Goal: Information Seeking & Learning: Learn about a topic

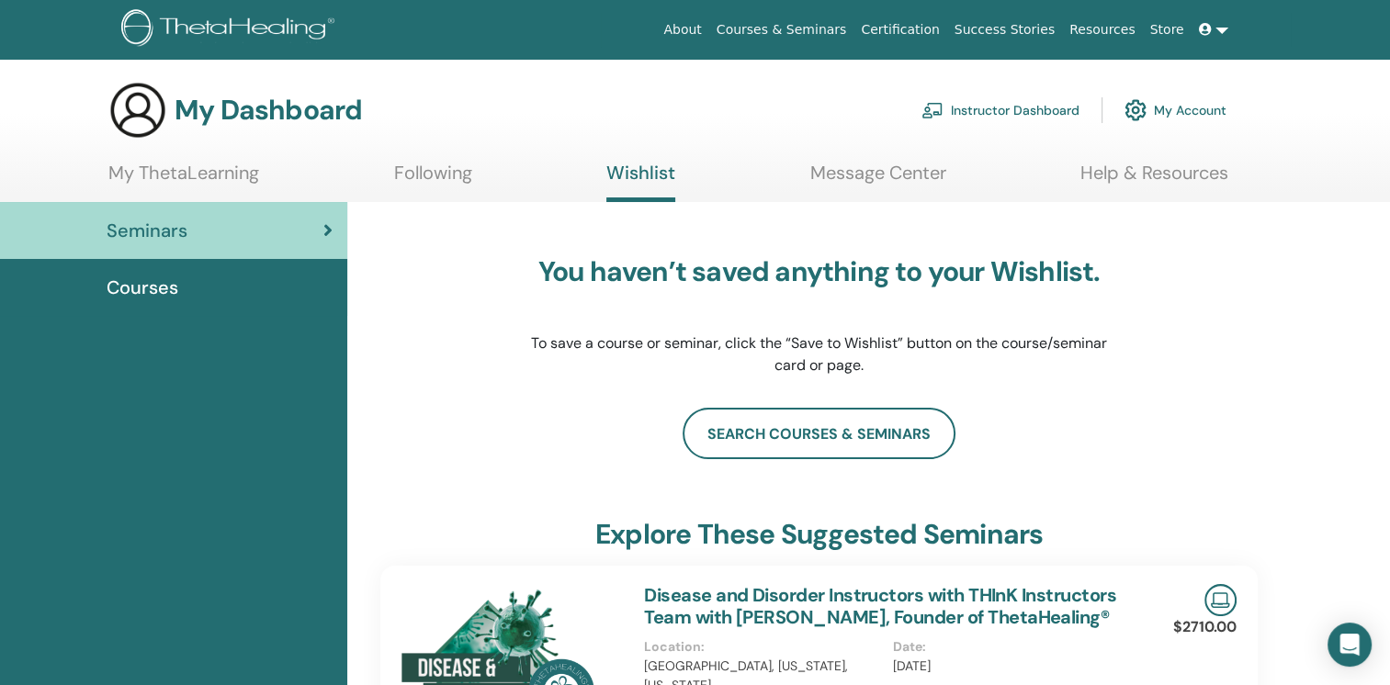
click at [283, 108] on h3 "My Dashboard" at bounding box center [268, 110] width 187 height 33
click at [923, 31] on link "Certification" at bounding box center [900, 30] width 93 height 34
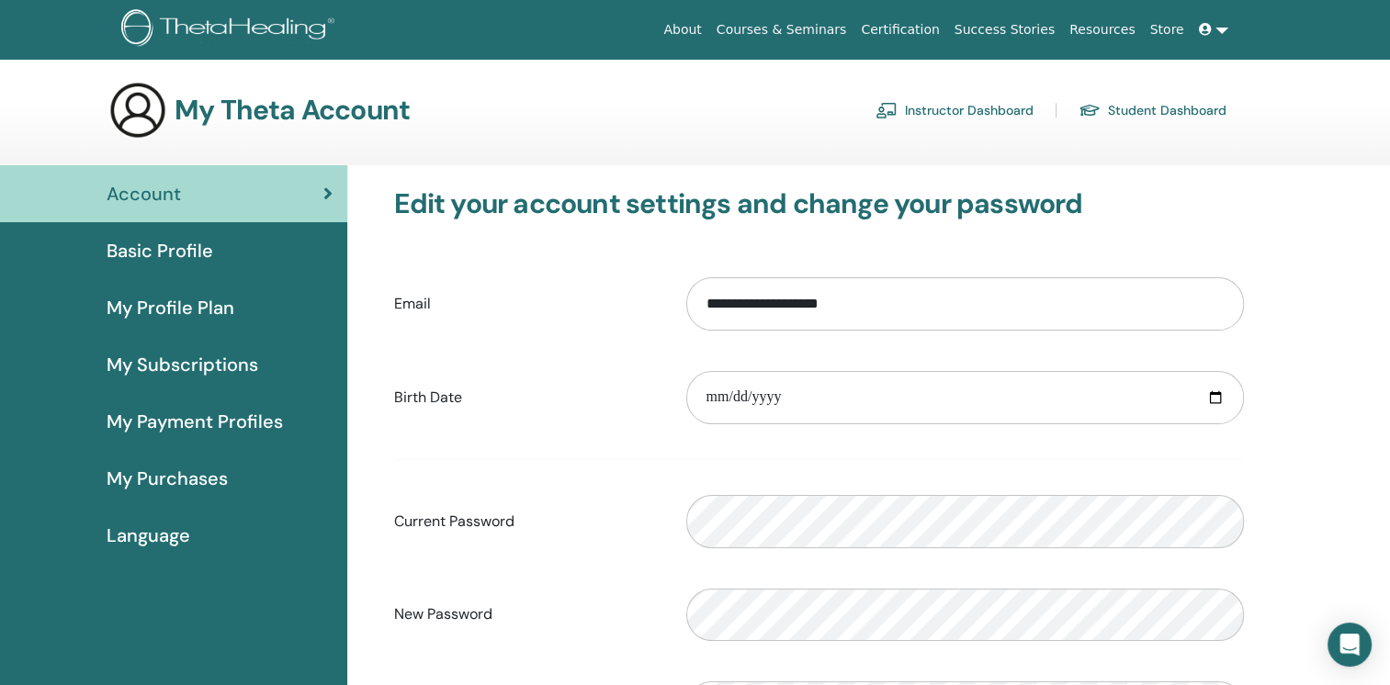
click at [915, 31] on link "Certification" at bounding box center [900, 30] width 93 height 34
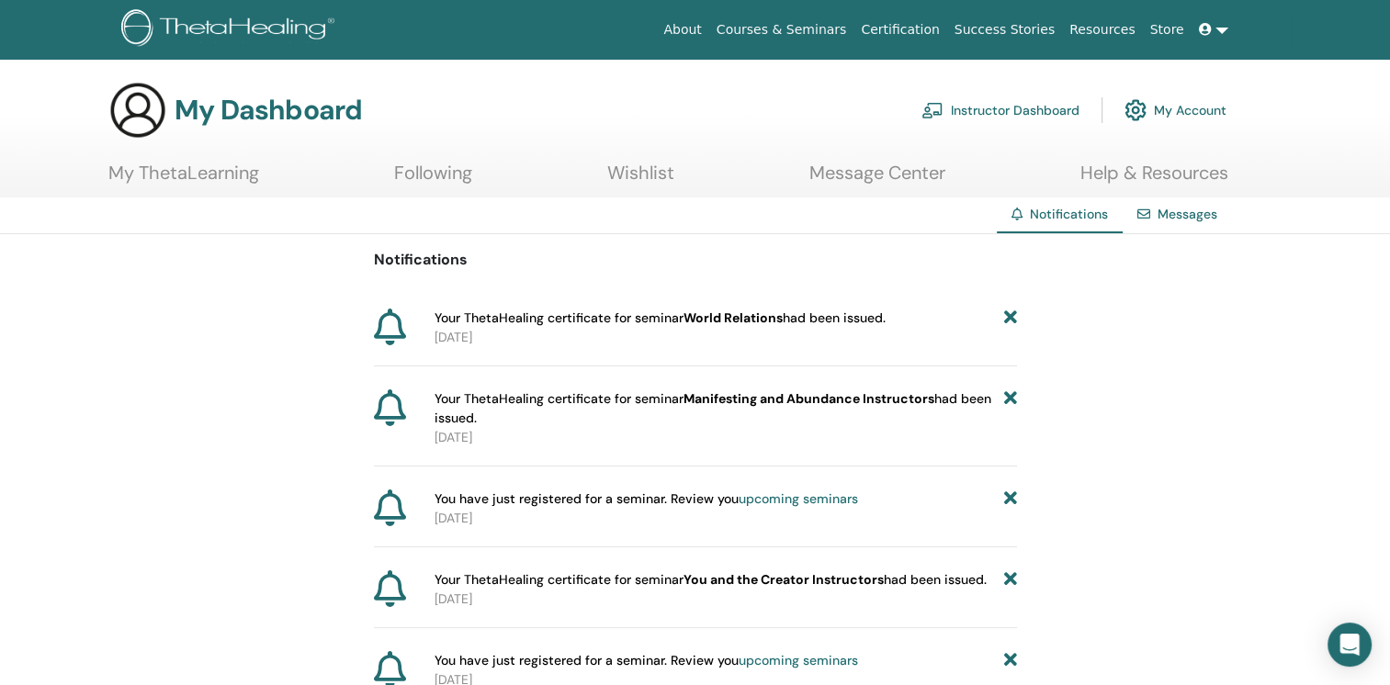
click at [390, 328] on icon at bounding box center [390, 327] width 32 height 37
click at [1191, 109] on link "My Account" at bounding box center [1176, 110] width 102 height 40
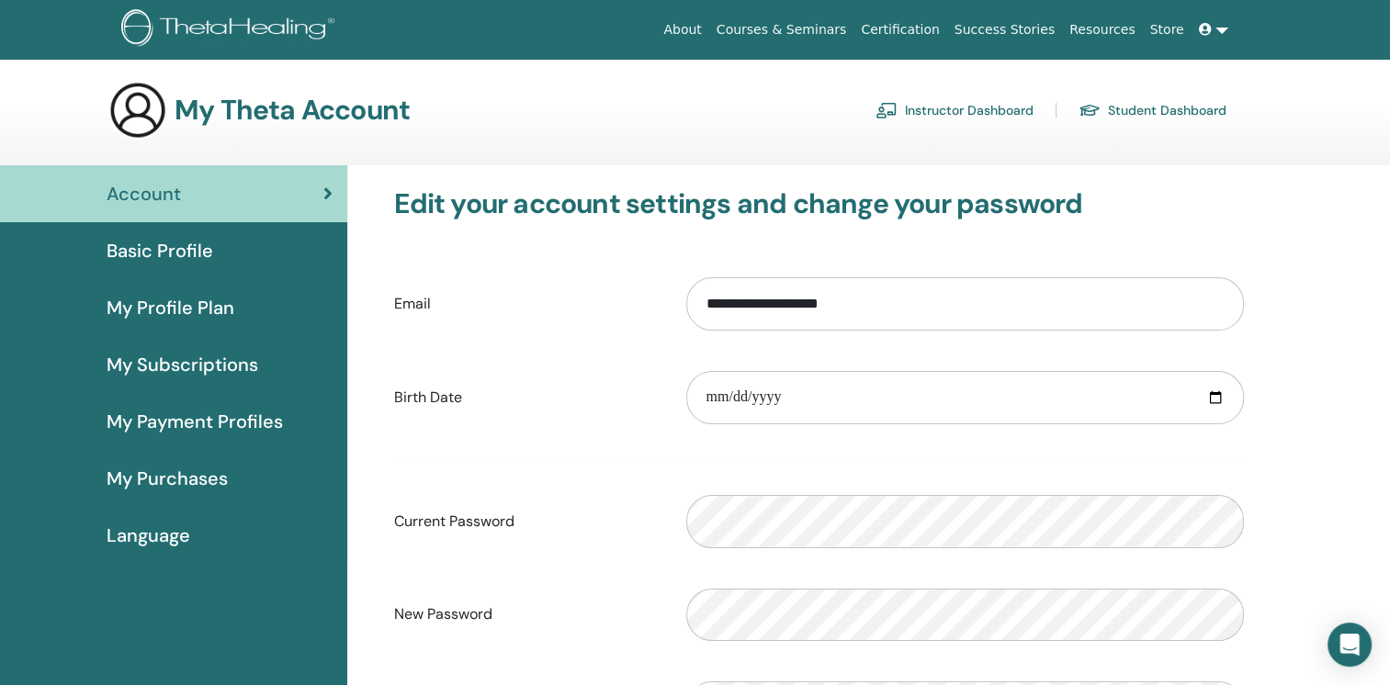
click at [200, 192] on div "Account" at bounding box center [174, 194] width 318 height 28
click at [191, 252] on span "Basic Profile" at bounding box center [160, 251] width 107 height 28
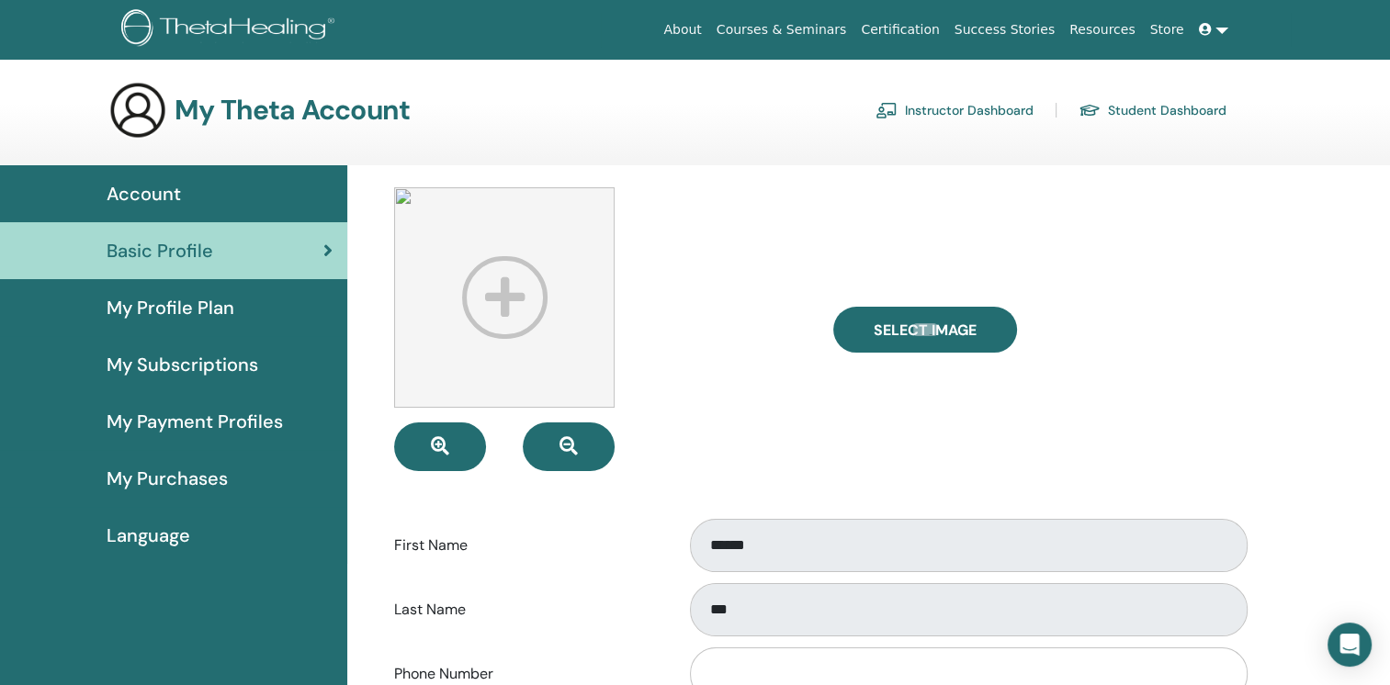
click at [175, 311] on span "My Profile Plan" at bounding box center [171, 308] width 128 height 28
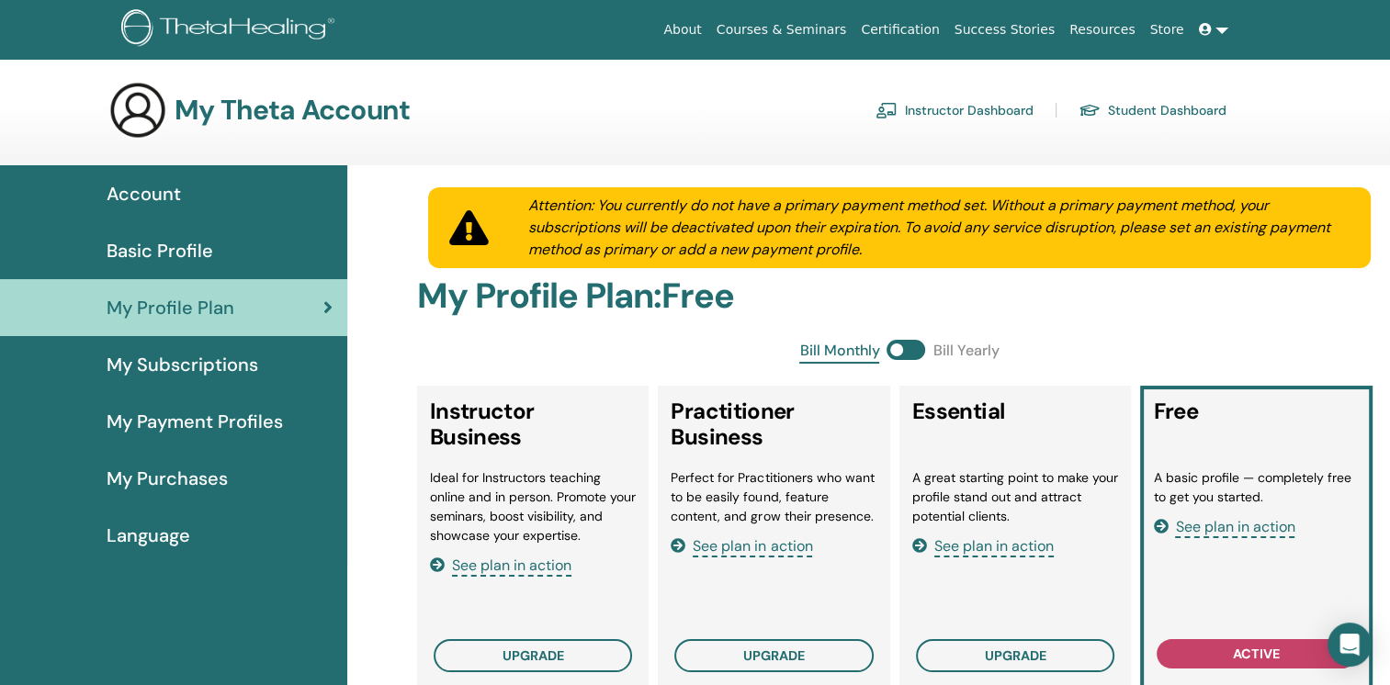
click at [1217, 29] on link at bounding box center [1214, 30] width 44 height 34
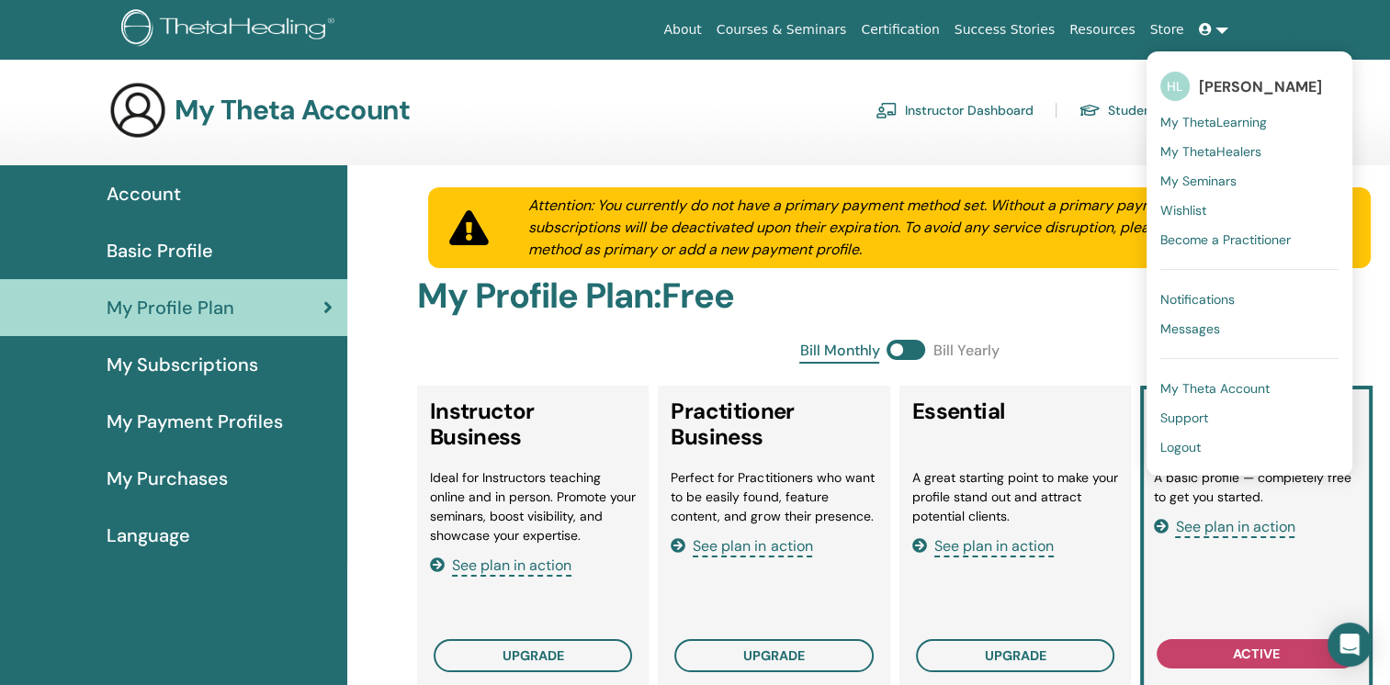
click at [1143, 39] on link "Resources" at bounding box center [1102, 30] width 81 height 34
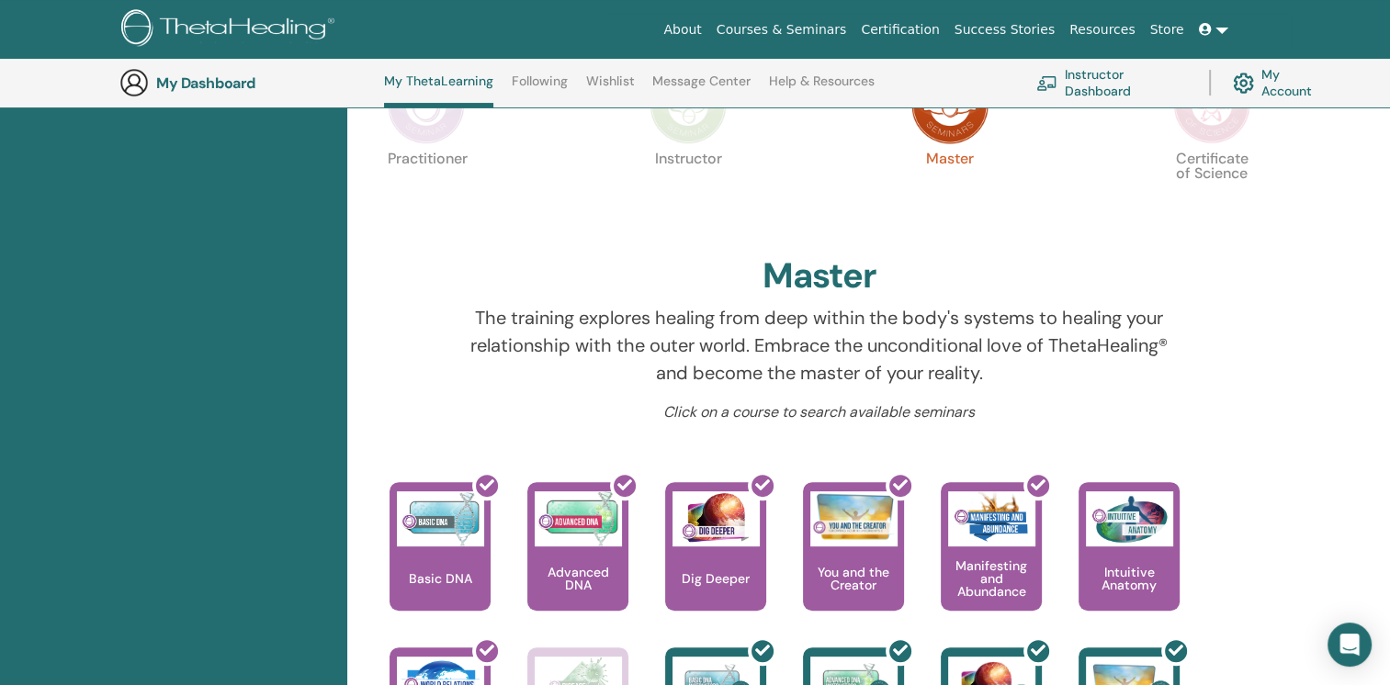
scroll to position [599, 0]
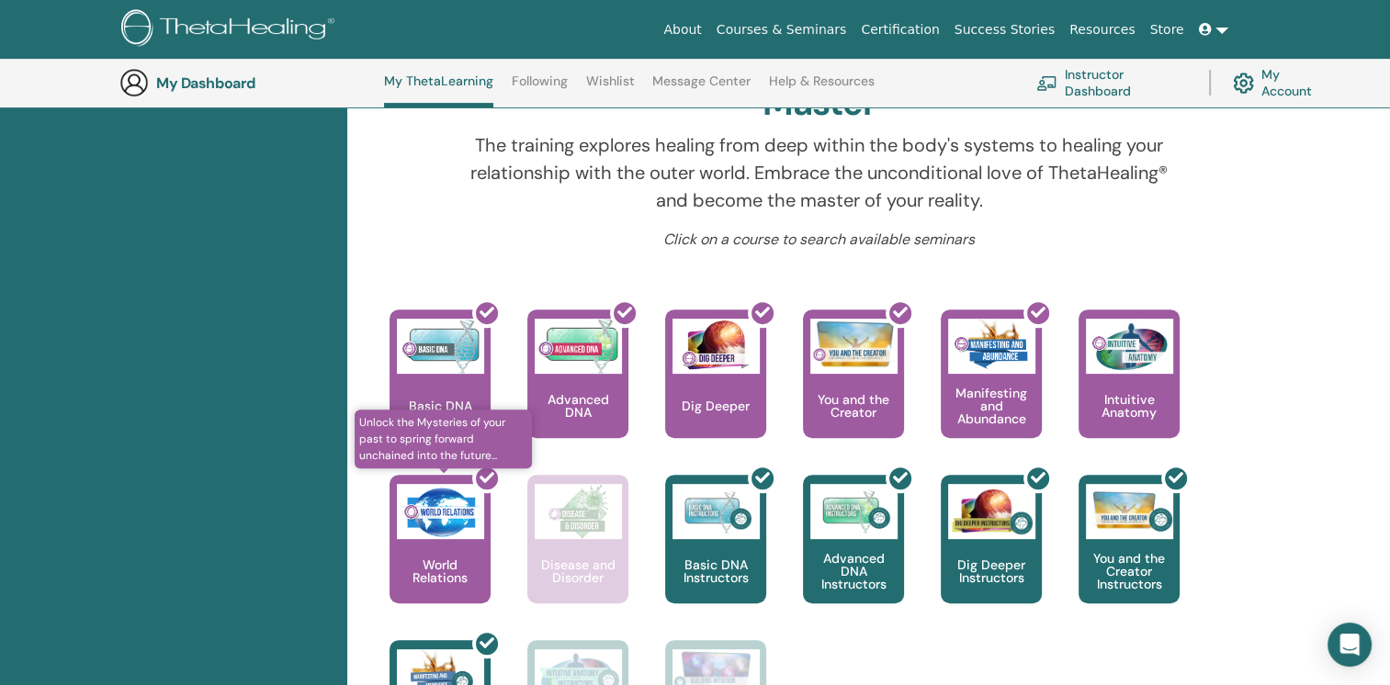
click at [446, 535] on div at bounding box center [451, 546] width 101 height 165
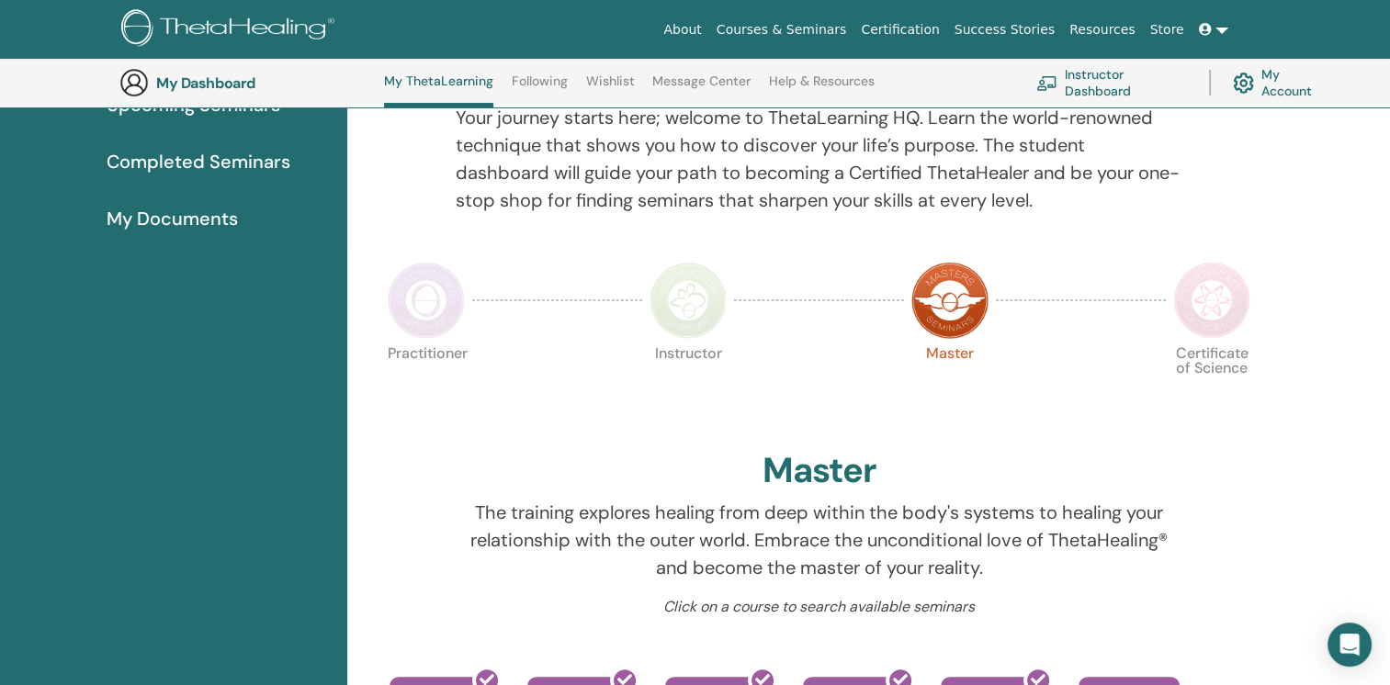
scroll to position [140, 0]
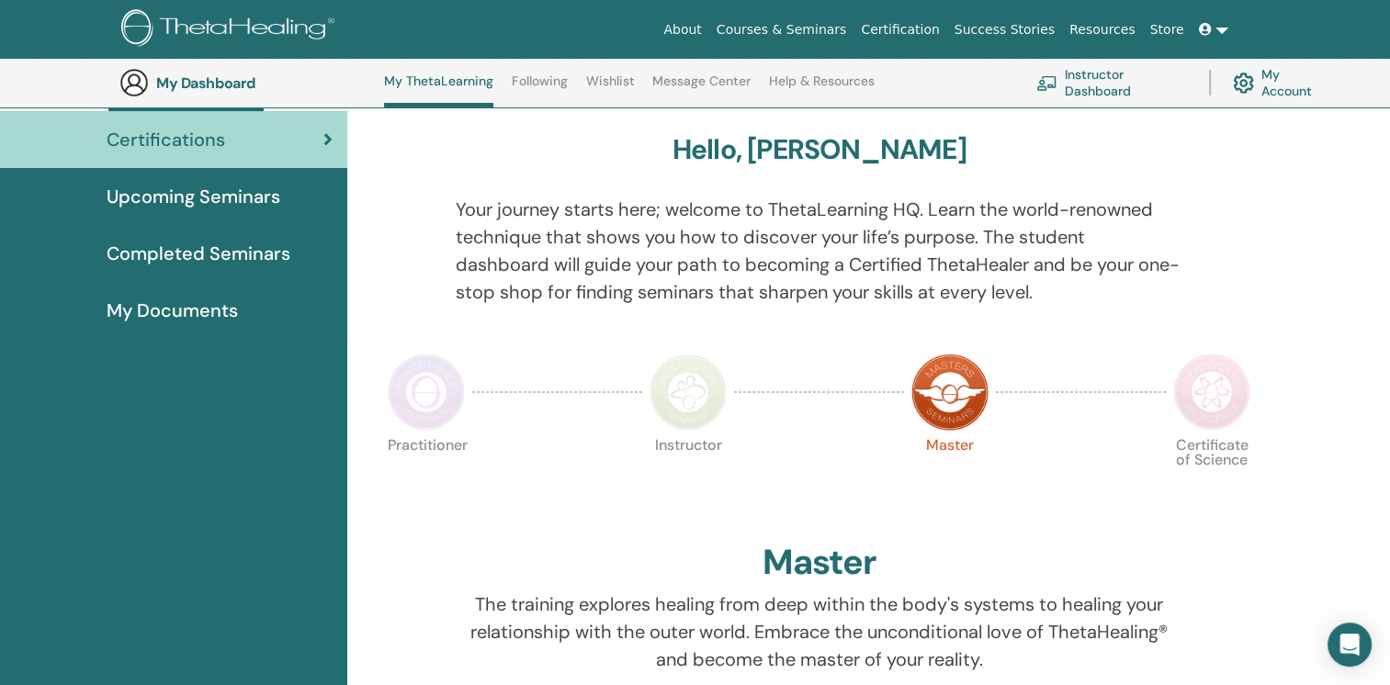
click at [178, 252] on span "Completed Seminars" at bounding box center [199, 254] width 184 height 28
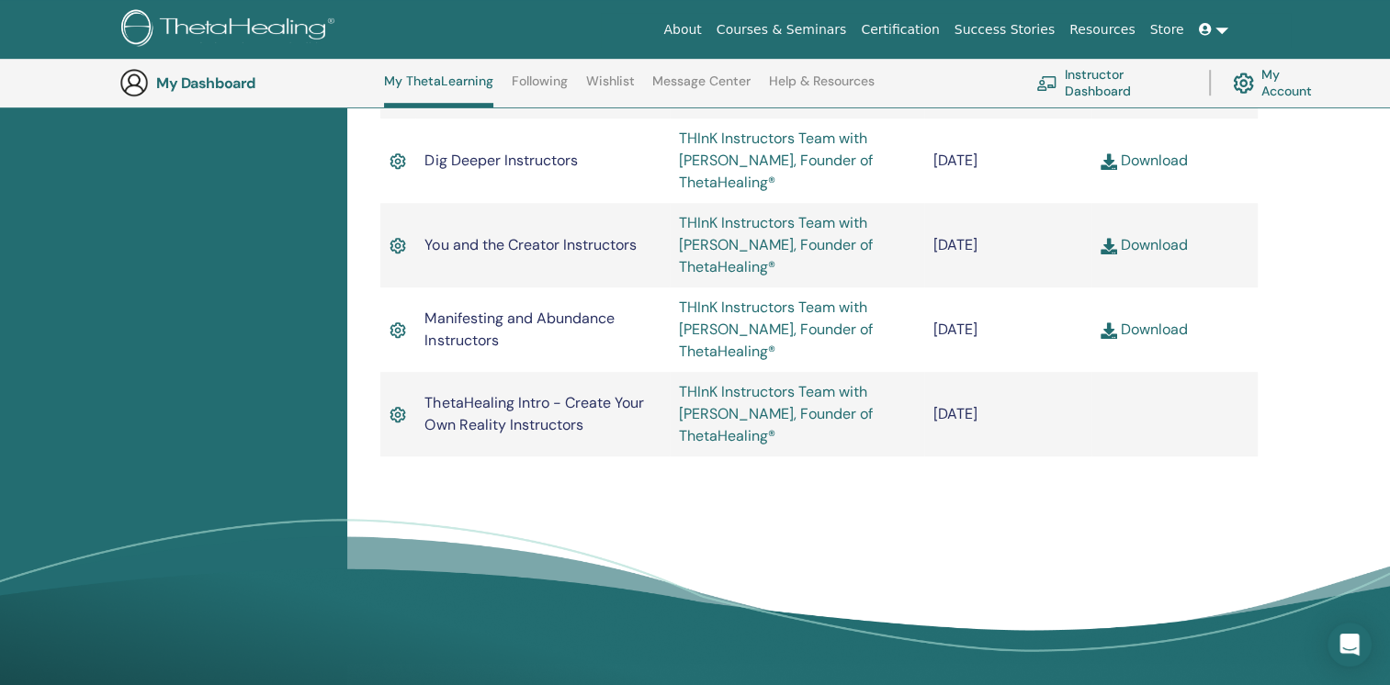
scroll to position [1150, 0]
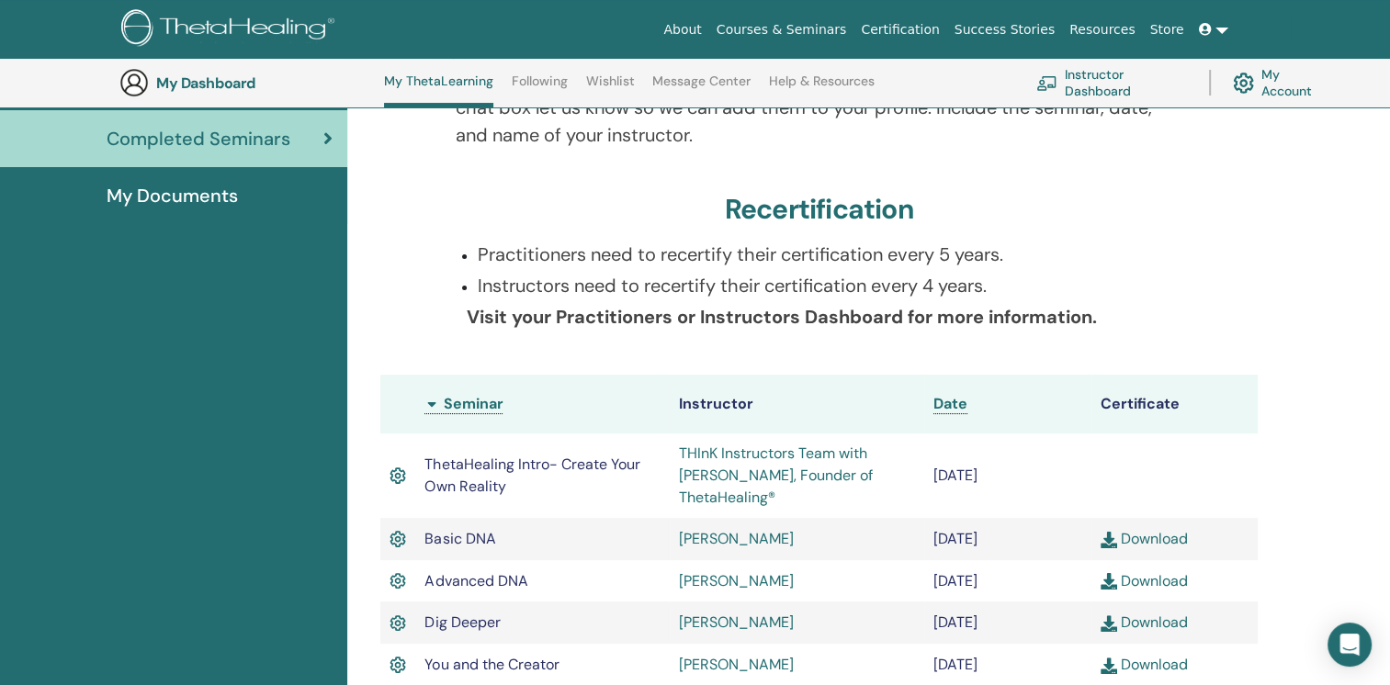
scroll to position [507, 0]
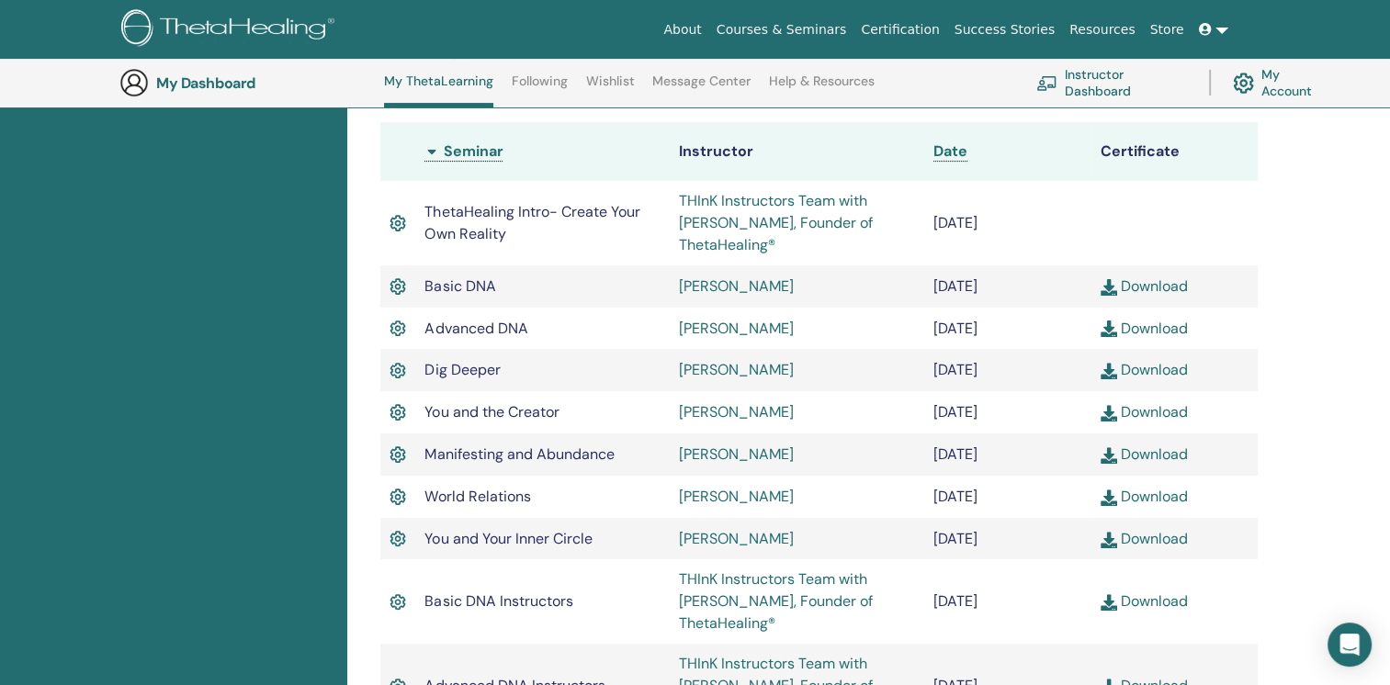
click at [1106, 289] on img at bounding box center [1109, 287] width 17 height 17
click at [1107, 329] on img at bounding box center [1109, 329] width 17 height 17
click at [1108, 372] on img at bounding box center [1109, 371] width 17 height 17
click at [1109, 415] on img at bounding box center [1109, 413] width 17 height 17
click at [1105, 457] on img at bounding box center [1109, 455] width 17 height 17
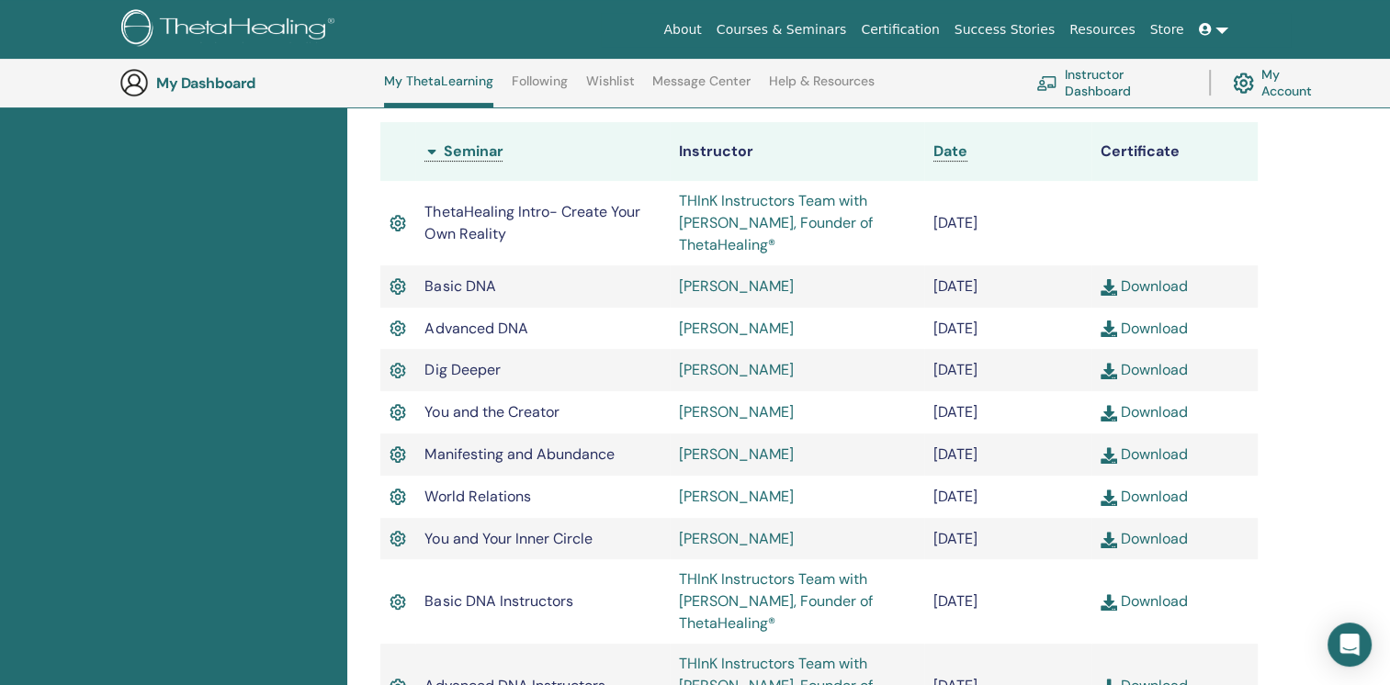
click at [1111, 506] on img at bounding box center [1109, 498] width 17 height 17
click at [1103, 544] on img at bounding box center [1109, 540] width 17 height 17
click at [1104, 611] on img at bounding box center [1109, 602] width 17 height 17
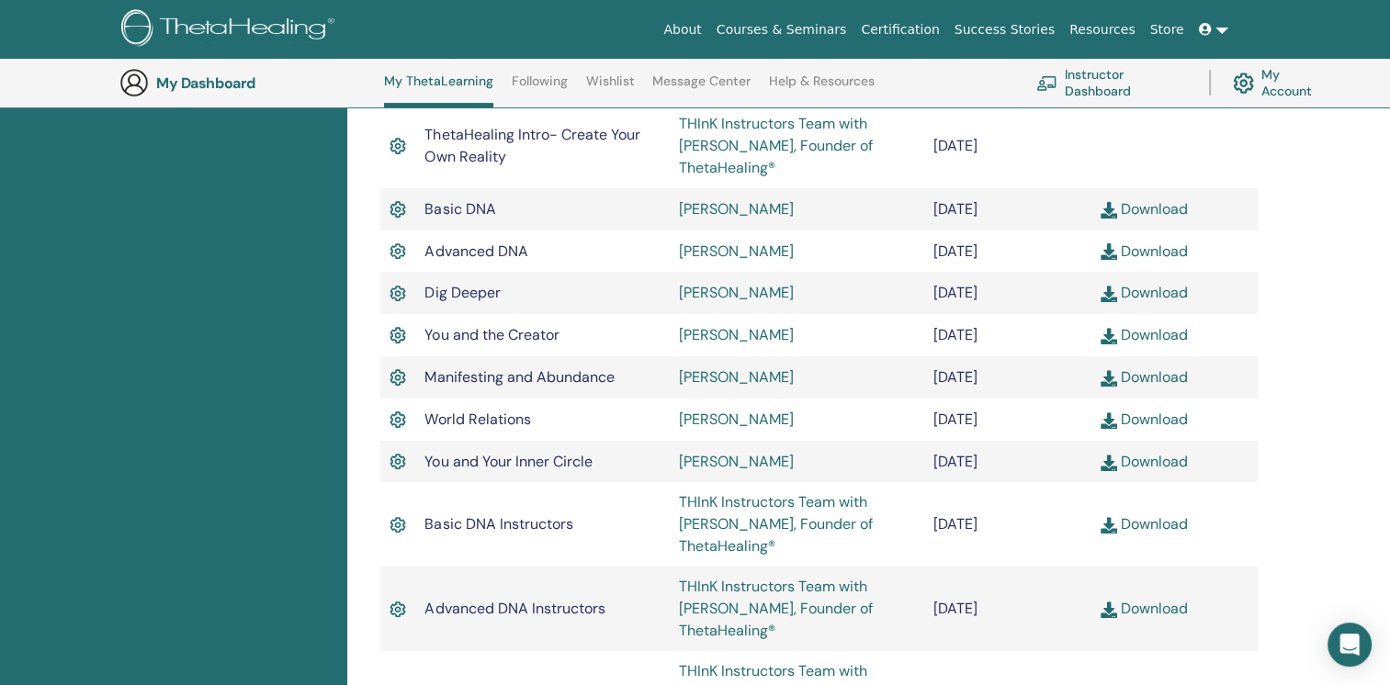
scroll to position [691, 0]
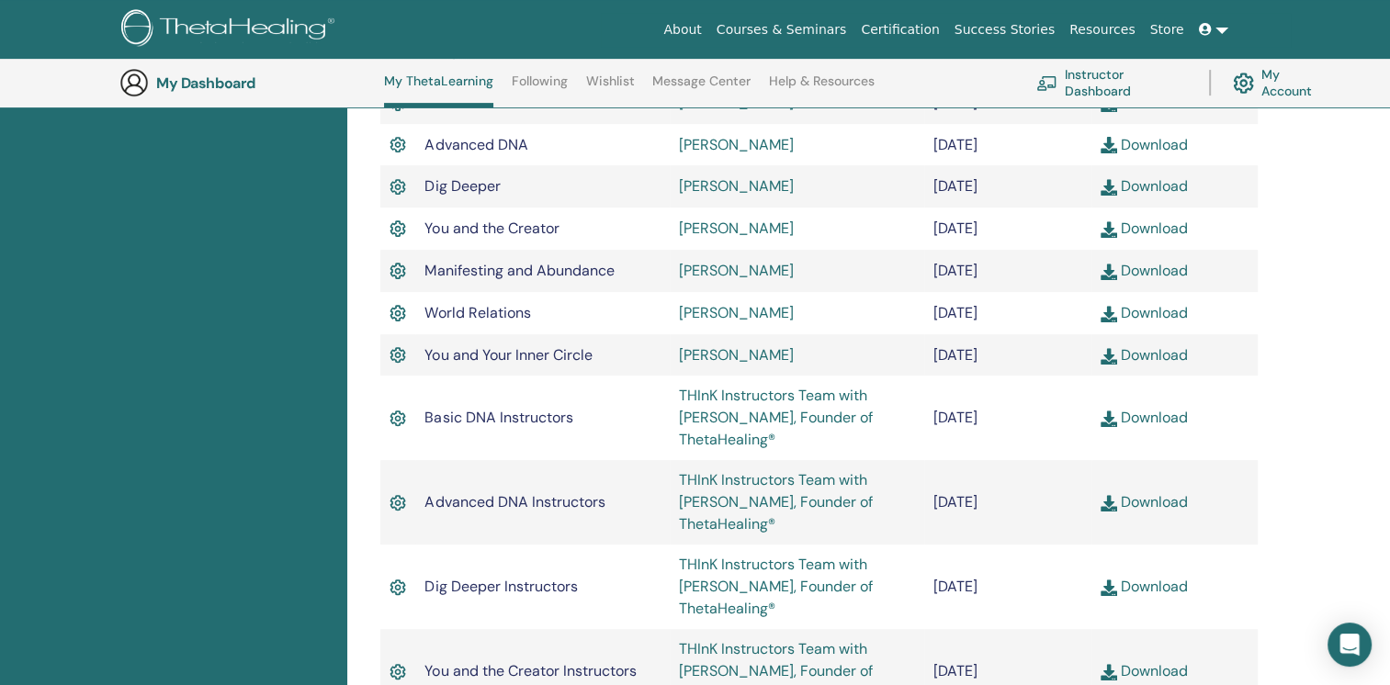
click at [1104, 505] on img at bounding box center [1109, 503] width 17 height 17
click at [1107, 587] on img at bounding box center [1109, 588] width 17 height 17
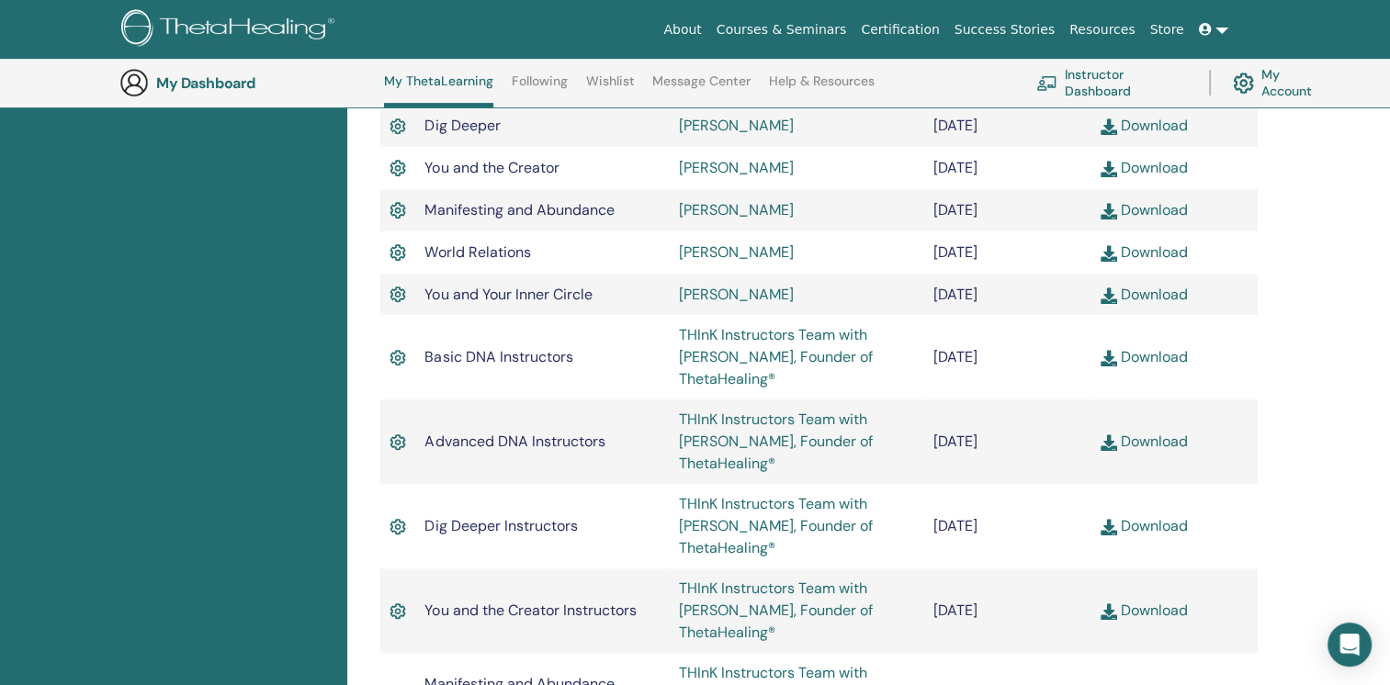
scroll to position [783, 0]
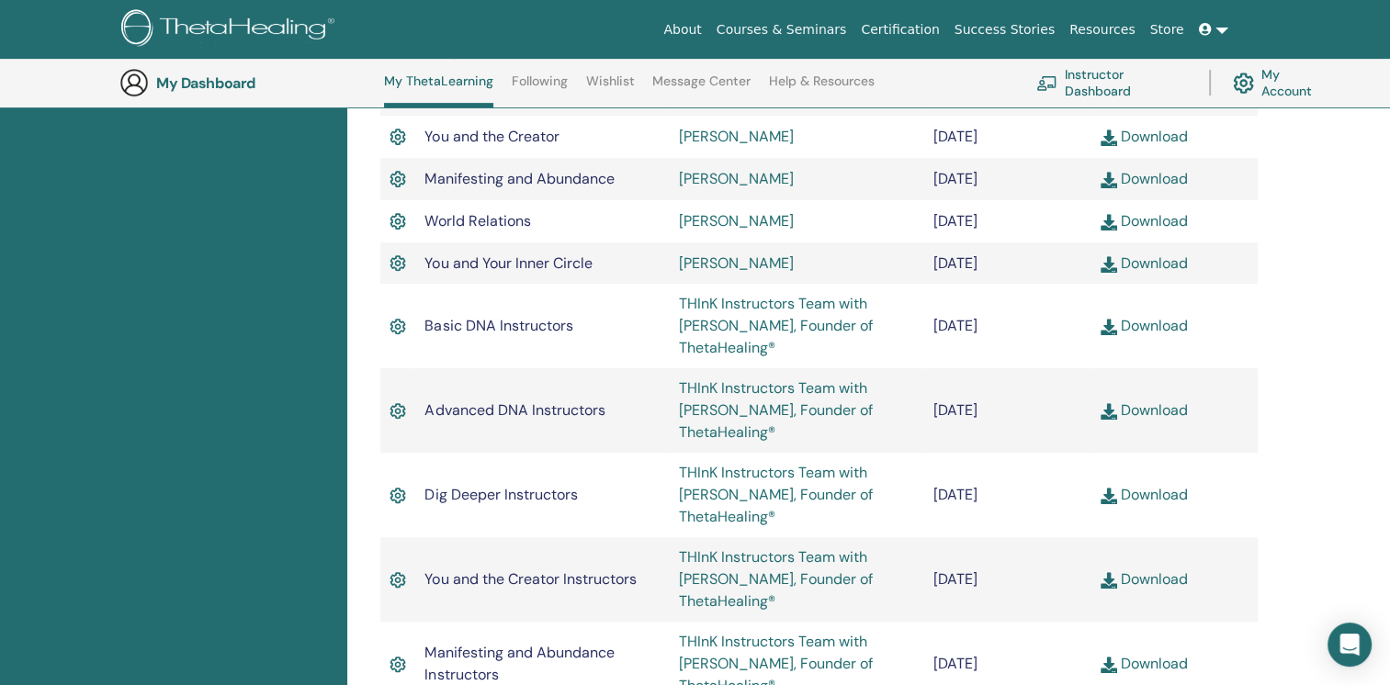
click at [1103, 581] on img at bounding box center [1109, 580] width 17 height 17
click at [1105, 663] on img at bounding box center [1109, 665] width 17 height 17
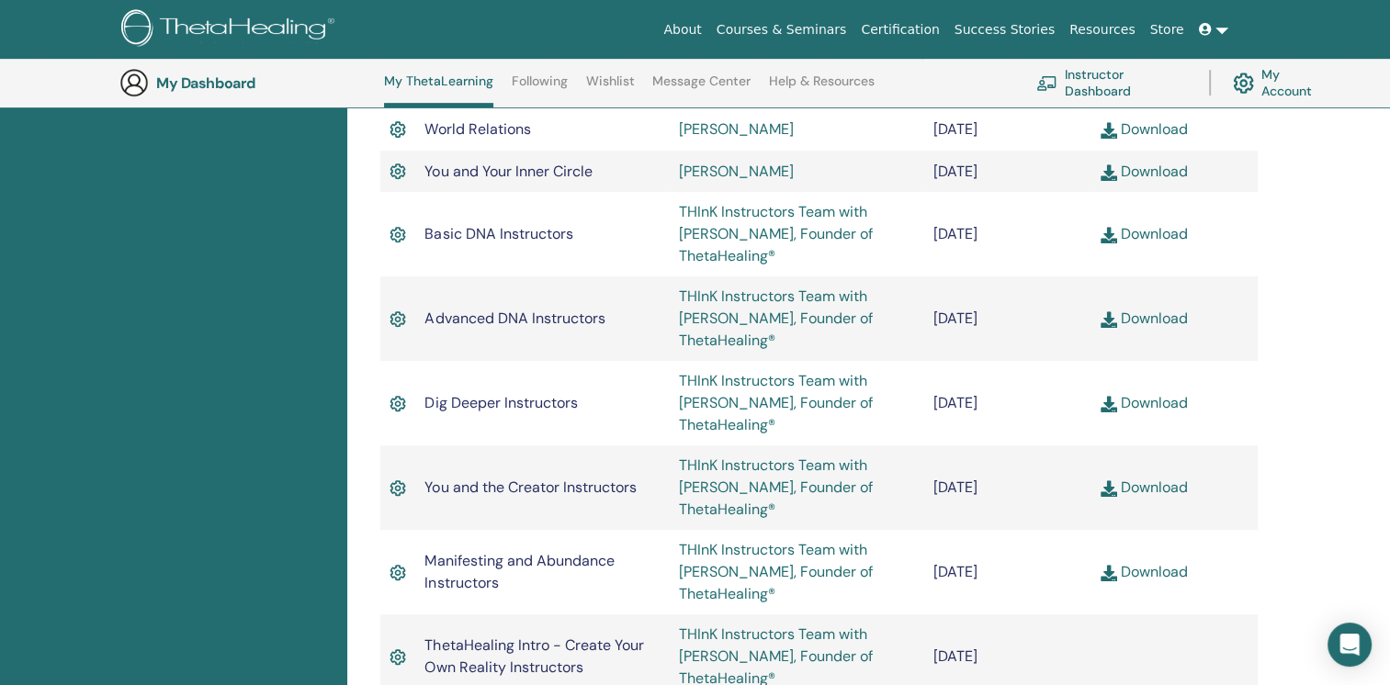
scroll to position [967, 0]
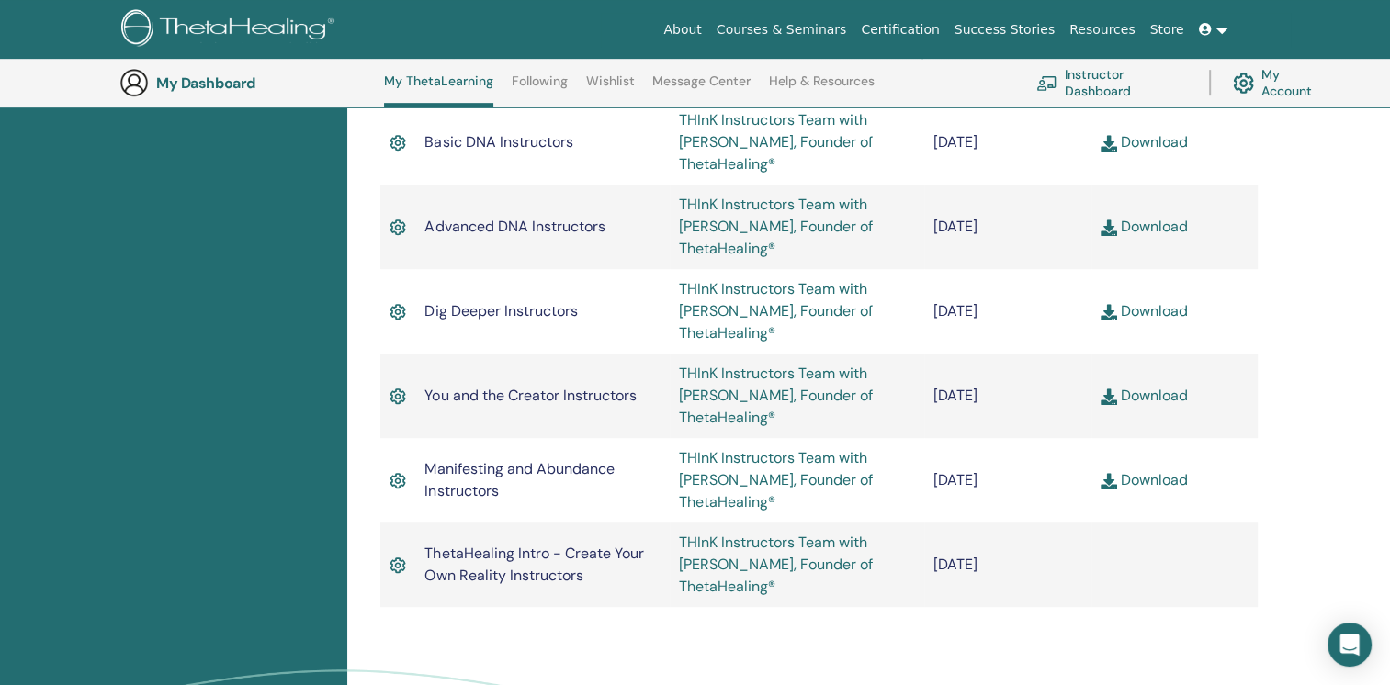
click at [1351, 428] on div "Completed Seminars Below you can find your completed seminars. If you see missi…" at bounding box center [868, 69] width 1043 height 1570
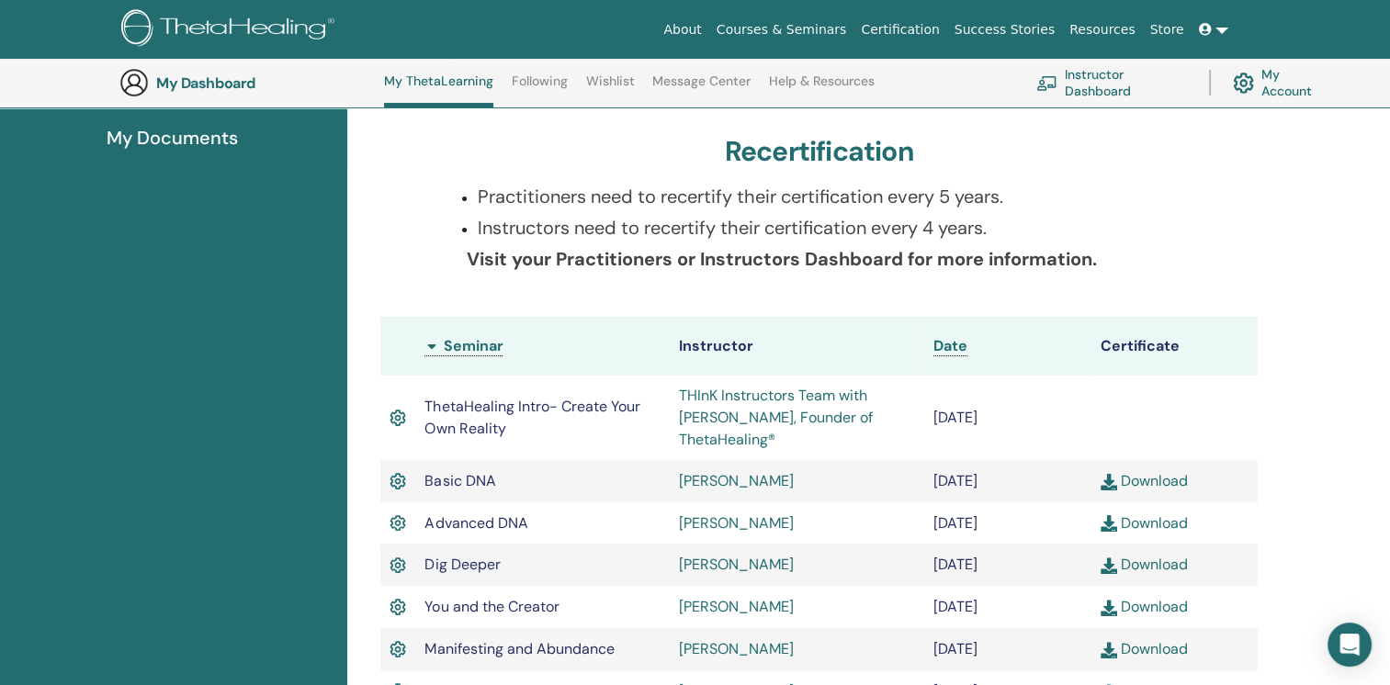
scroll to position [140, 0]
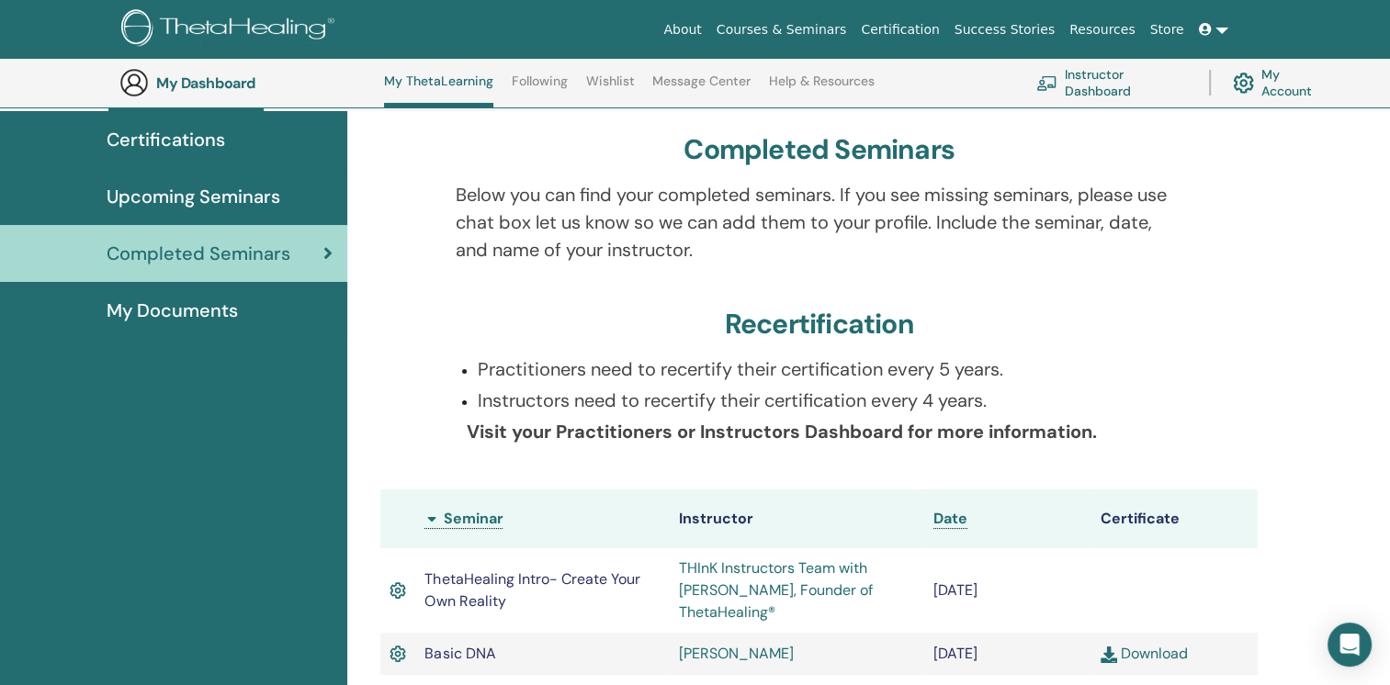
click at [209, 144] on span "Certifications" at bounding box center [166, 140] width 119 height 28
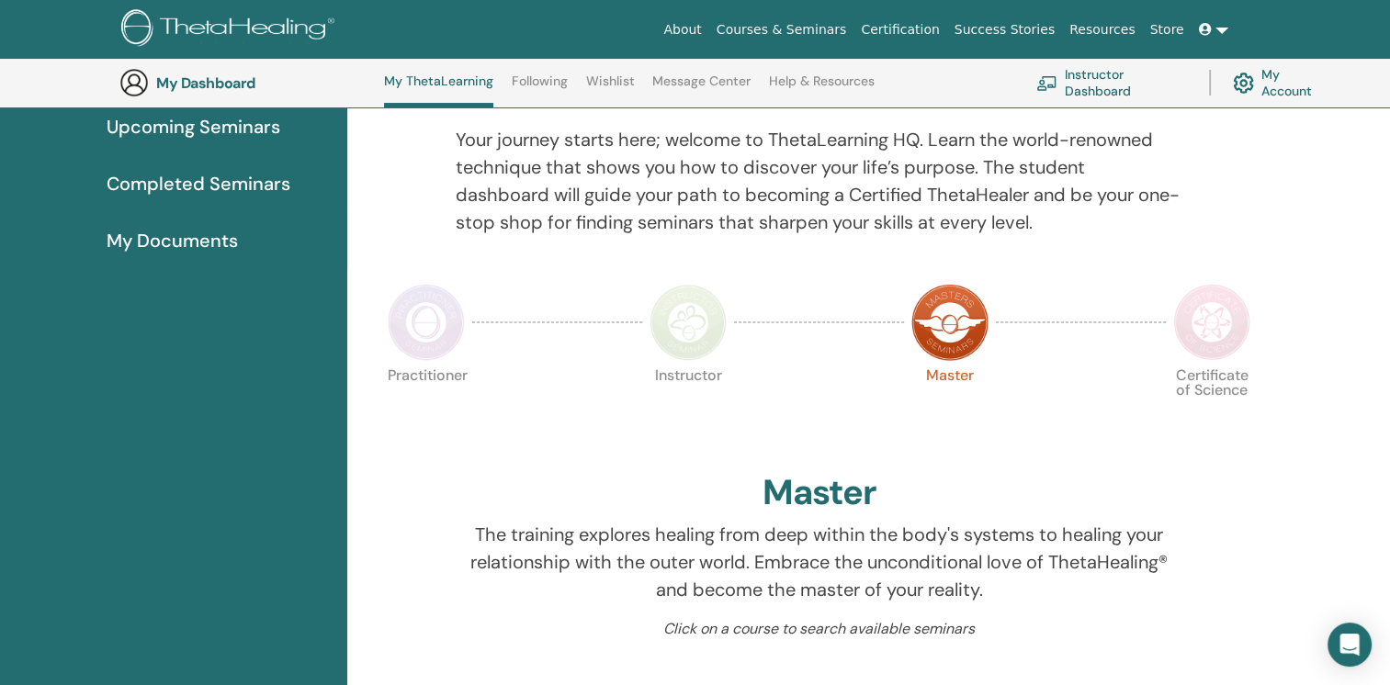
scroll to position [140, 0]
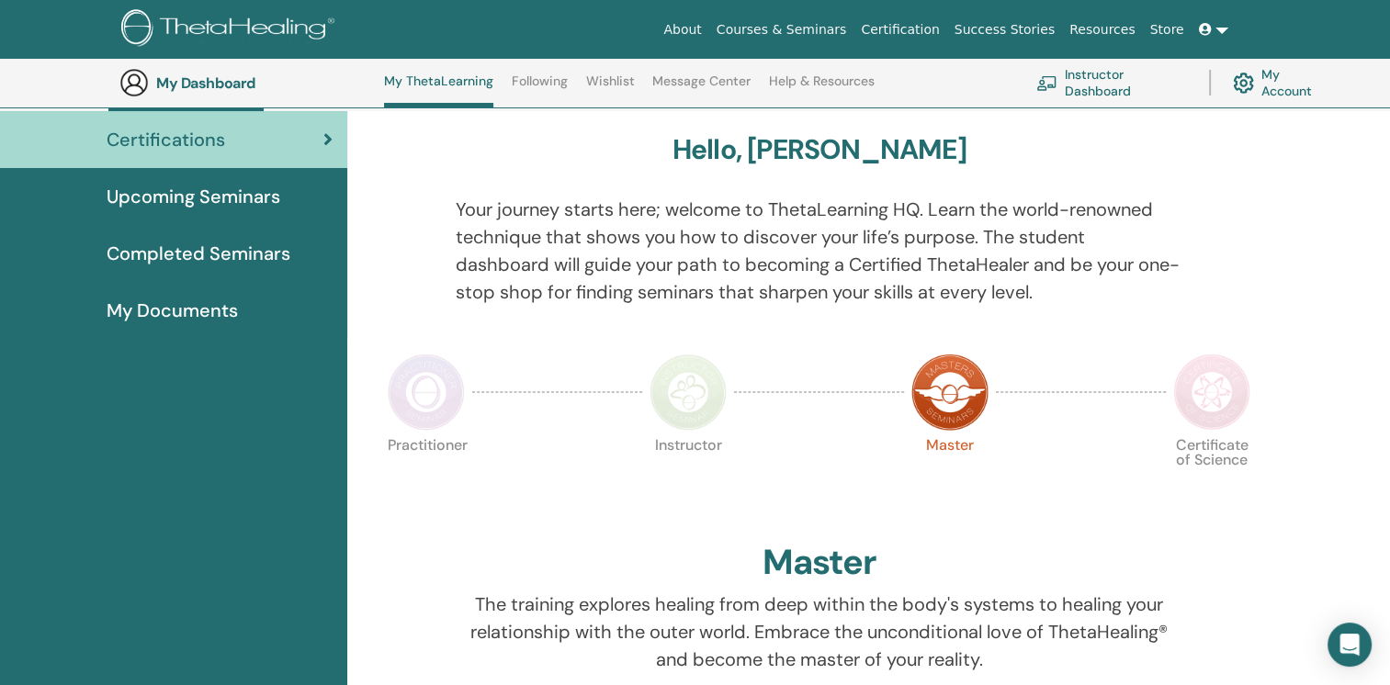
click at [1213, 394] on img at bounding box center [1211, 392] width 77 height 77
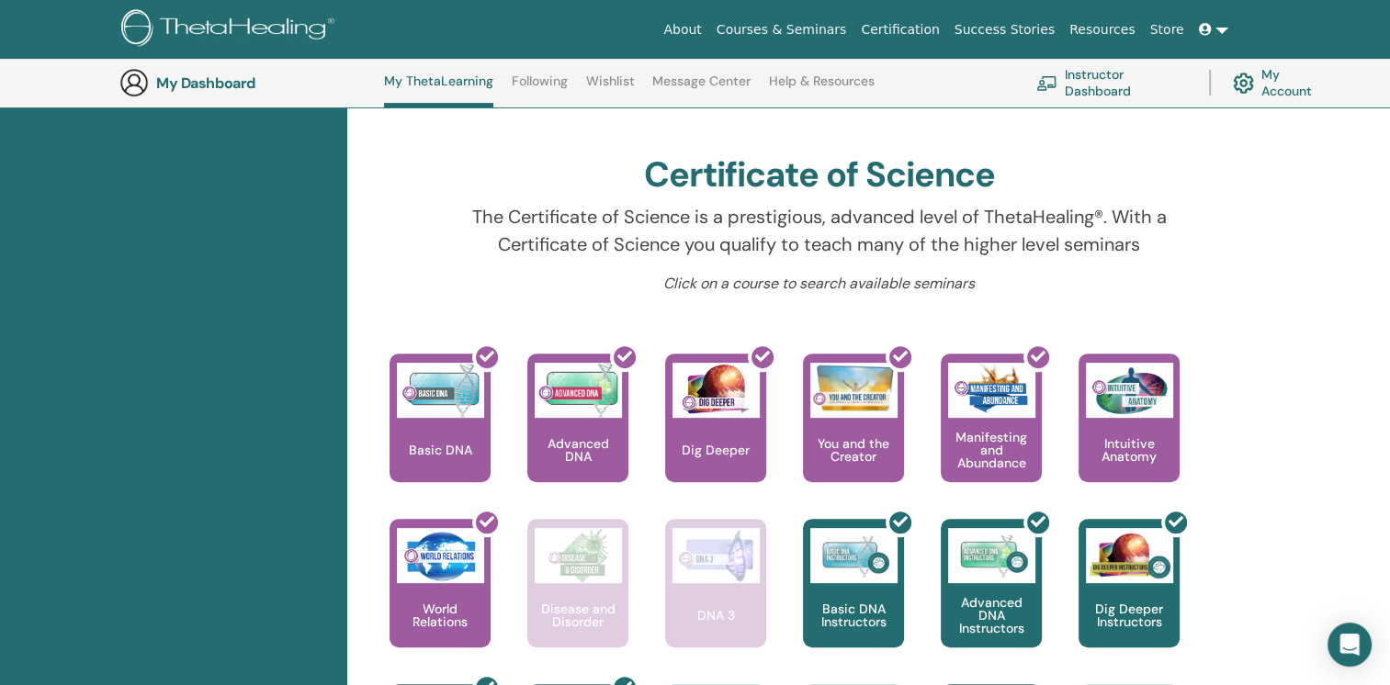
scroll to position [415, 0]
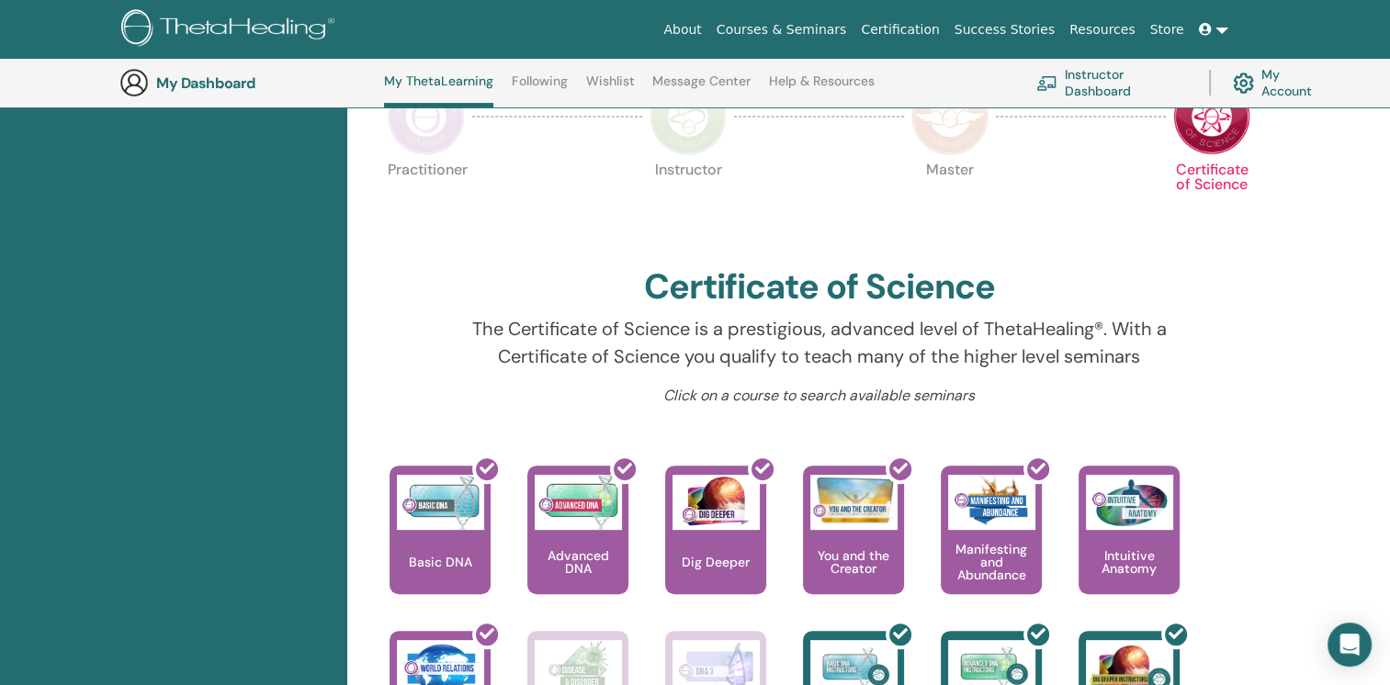
click at [953, 123] on img at bounding box center [949, 116] width 77 height 77
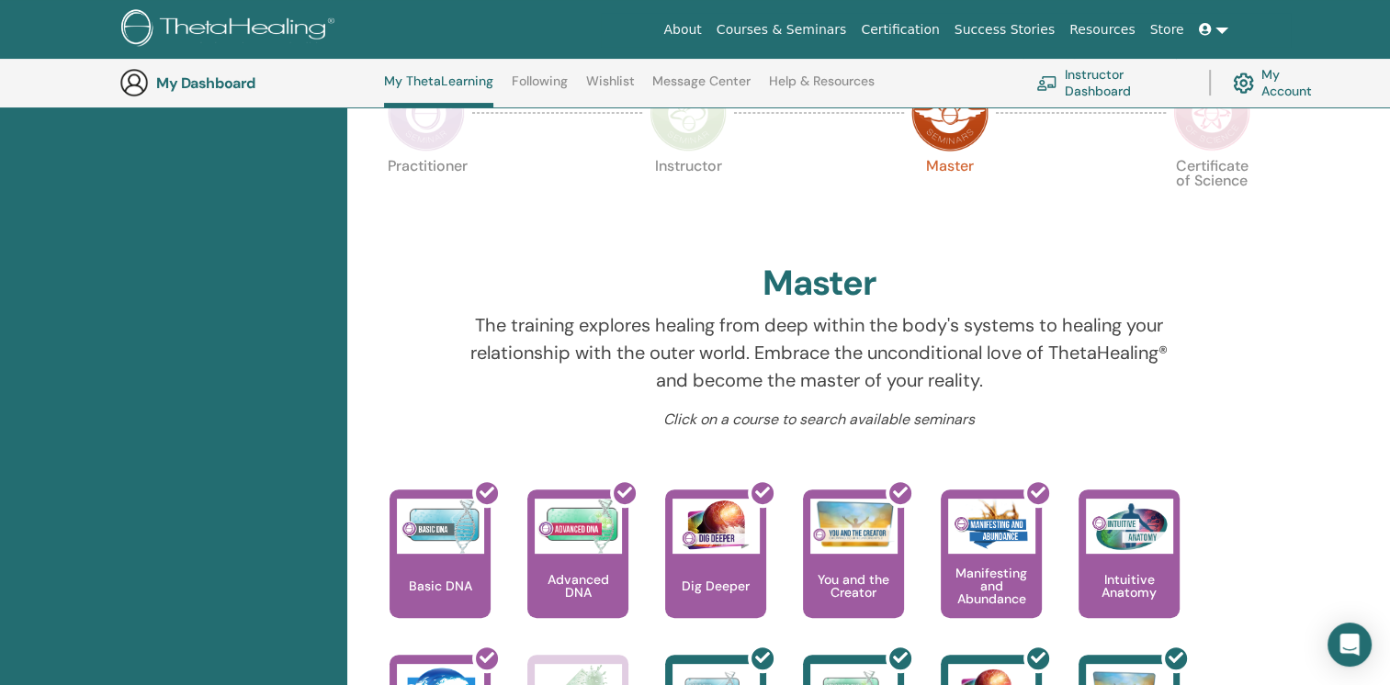
scroll to position [415, 0]
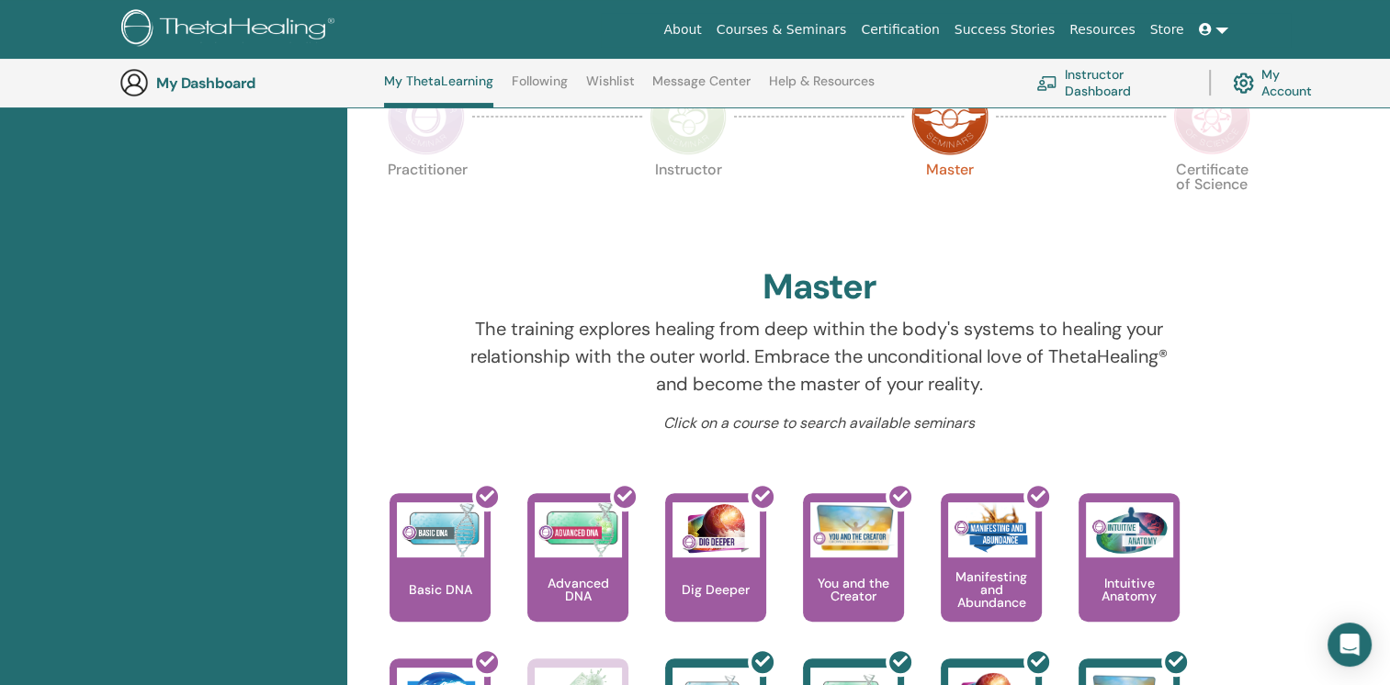
click at [1226, 140] on img at bounding box center [1211, 116] width 77 height 77
